Goal: Information Seeking & Learning: Learn about a topic

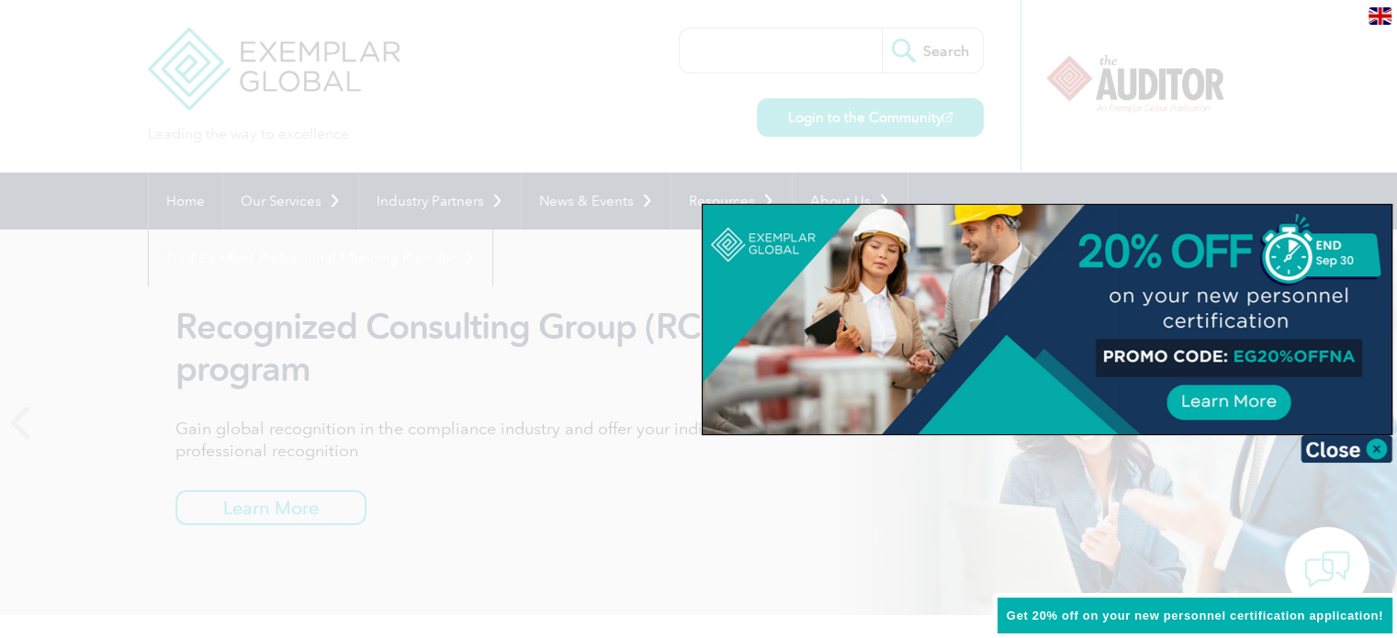
click at [1348, 153] on div at bounding box center [698, 319] width 1397 height 638
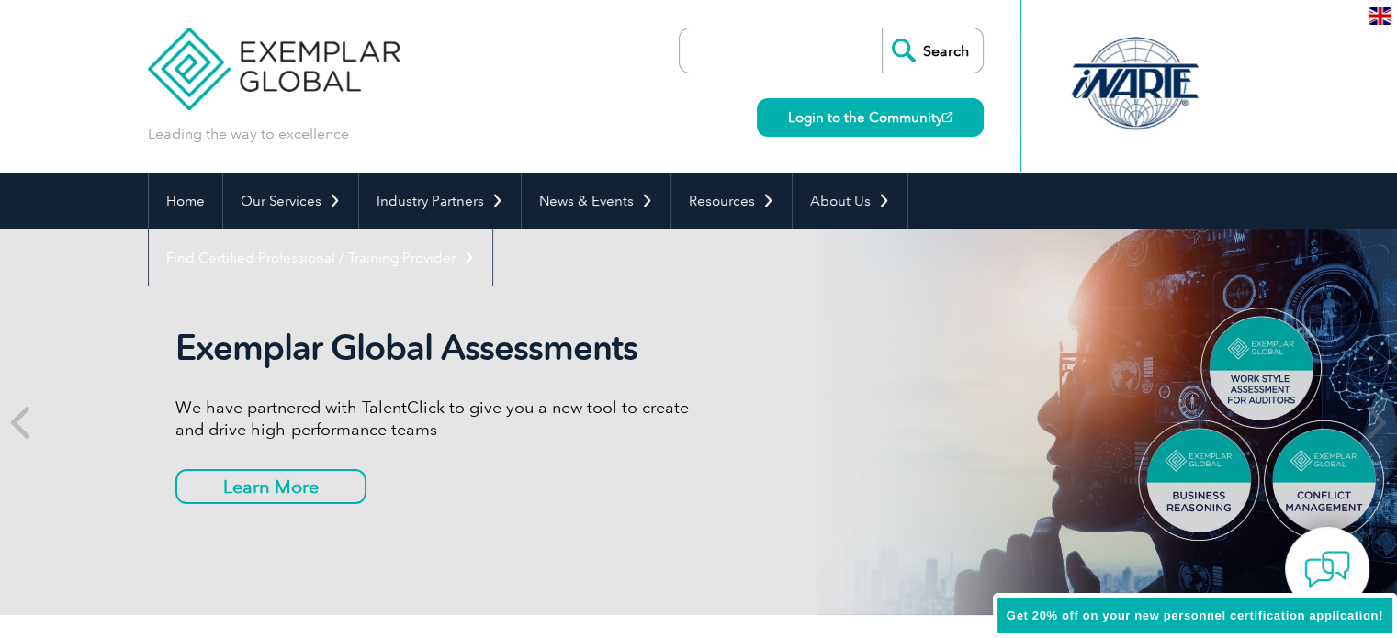
click at [718, 47] on input "search" at bounding box center [785, 50] width 193 height 44
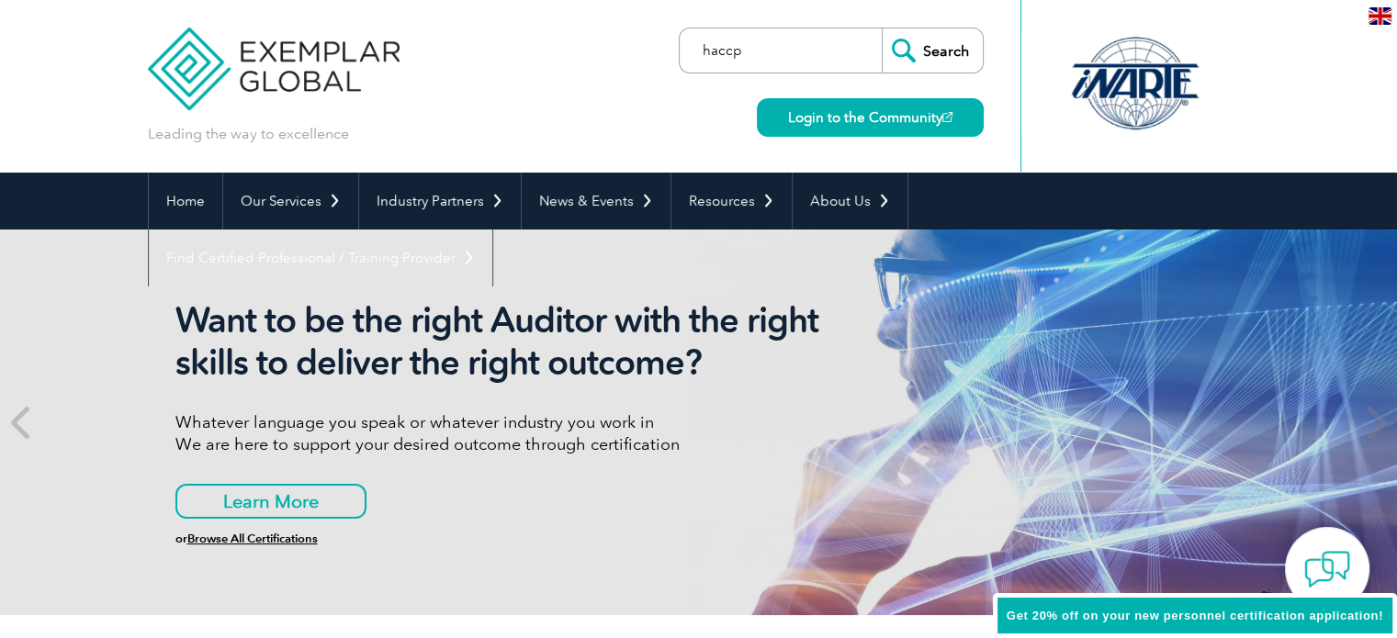
type input "haccp"
click at [881, 28] on input "Search" at bounding box center [931, 50] width 101 height 44
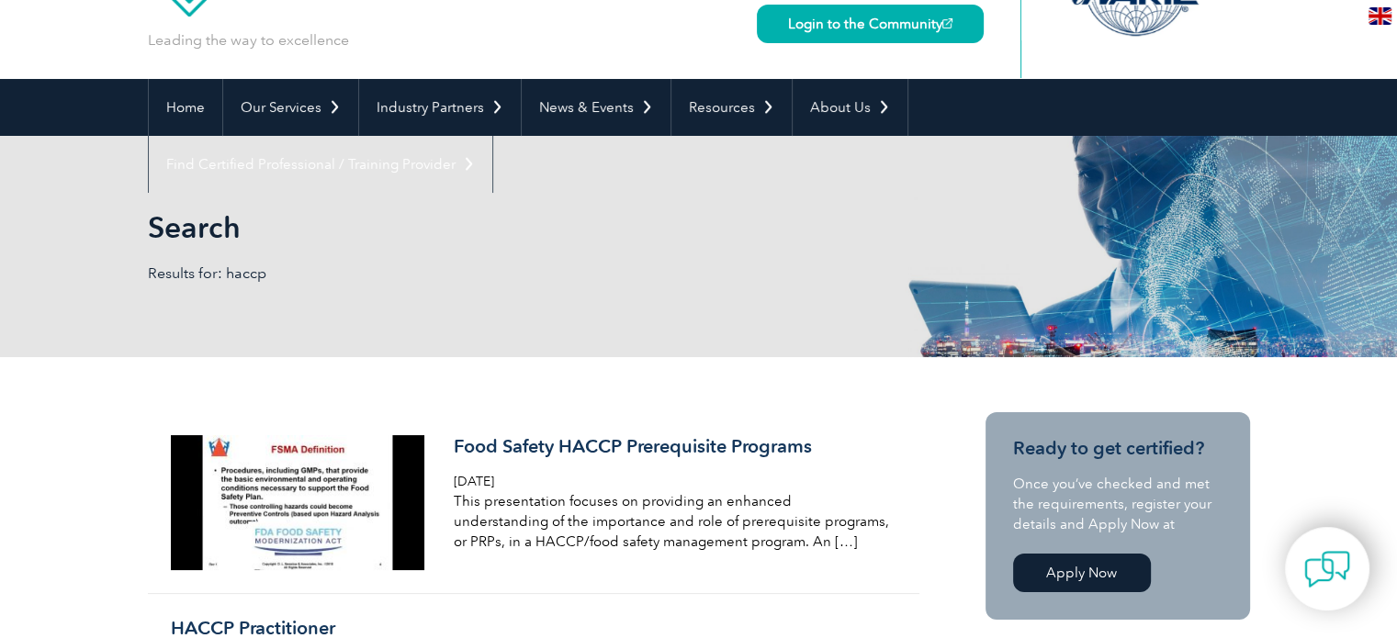
scroll to position [91, 0]
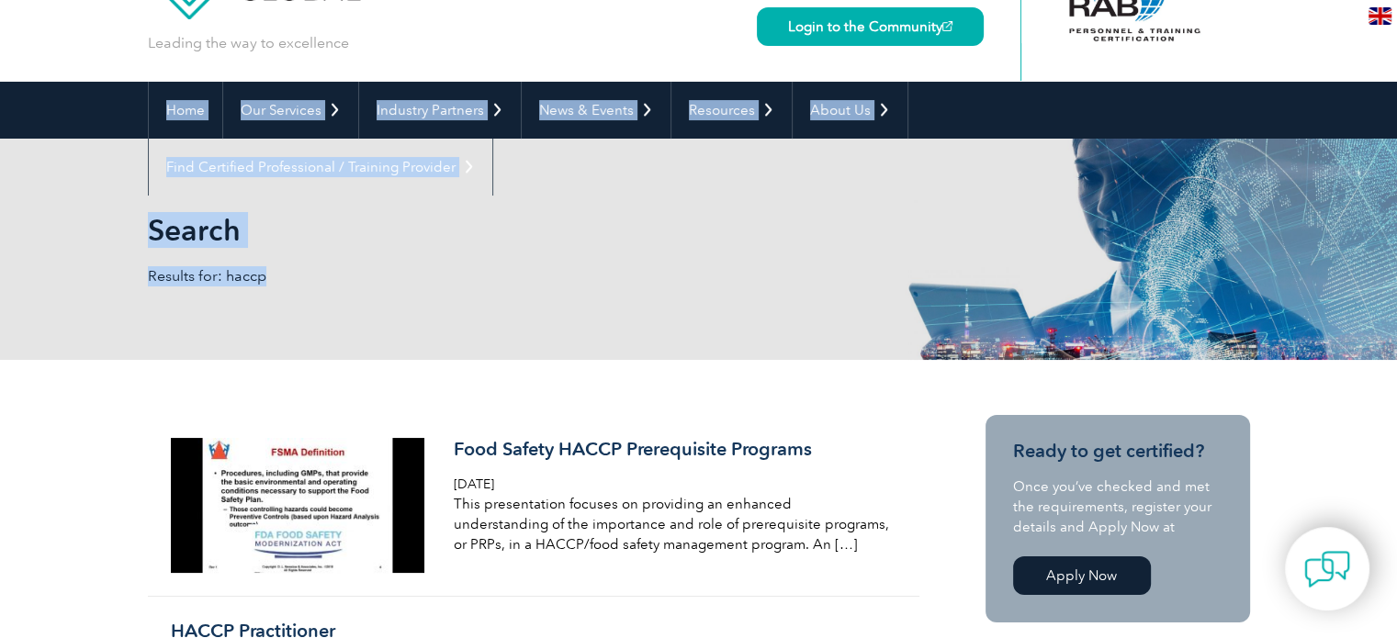
drag, startPoint x: 1389, startPoint y: 136, endPoint x: 1396, endPoint y: 155, distance: 20.3
